Goal: Check status

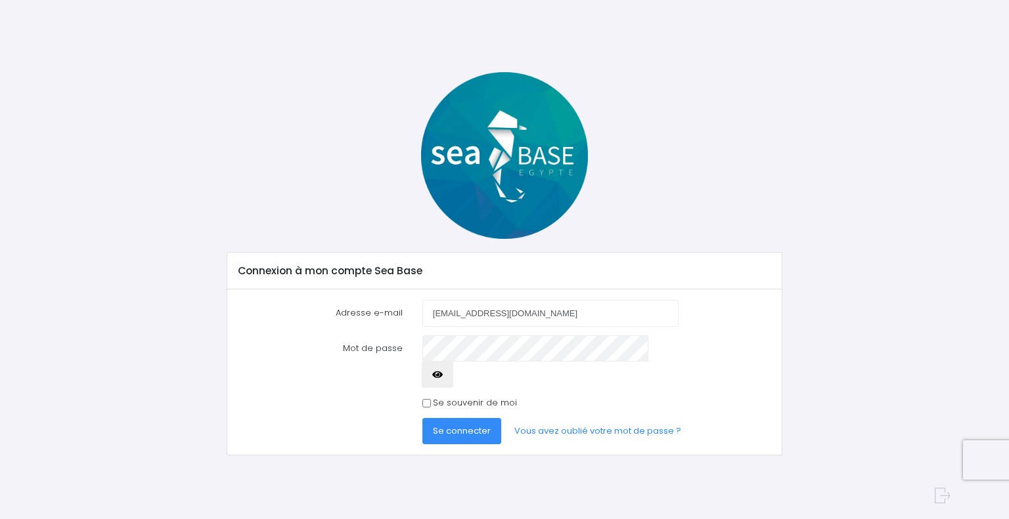
click at [466, 425] on span "Se connecter" at bounding box center [462, 431] width 58 height 12
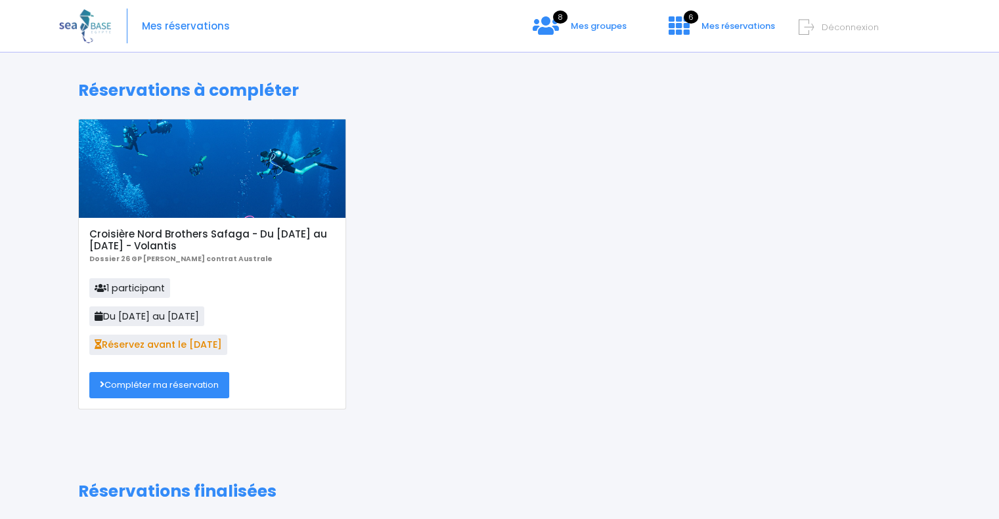
click at [575, 12] on div "Mes réservations 8 Mes groupes 6 Mes réservations Déconnexion" at bounding box center [489, 26] width 861 height 53
click at [575, 22] on span "Mes groupes" at bounding box center [599, 26] width 56 height 12
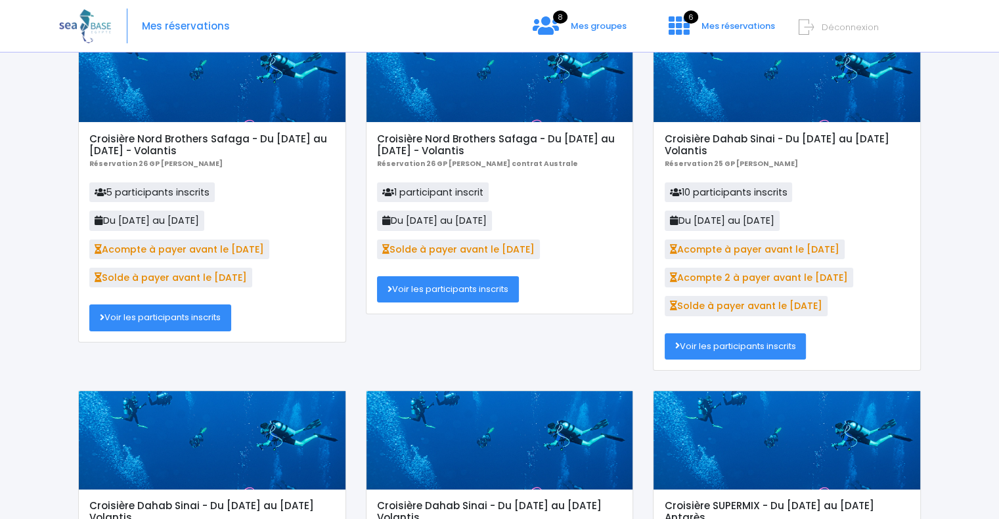
scroll to position [134, 0]
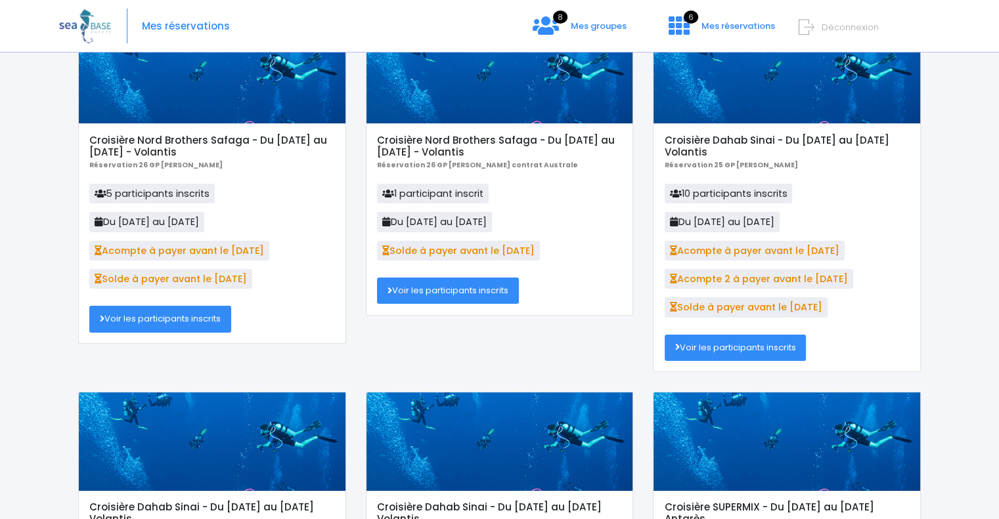
click at [186, 326] on link "Voir les participants inscrits" at bounding box center [160, 319] width 142 height 26
